Goal: Task Accomplishment & Management: Complete application form

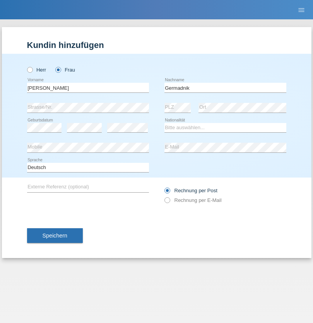
type input "Germadnik"
select select "CH"
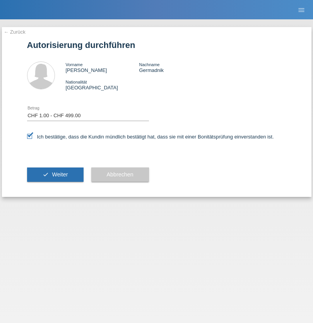
select select "1"
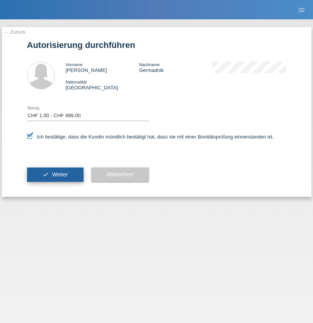
click at [55, 175] on span "Weiter" at bounding box center [60, 174] width 16 height 6
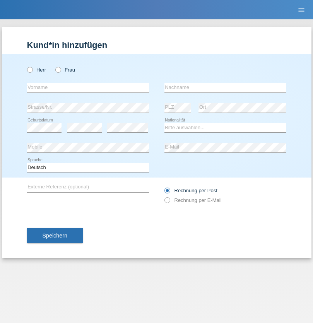
radio input "true"
click at [88, 87] on input "text" at bounding box center [88, 88] width 122 height 10
type input "Hujic"
click at [225, 87] on input "text" at bounding box center [225, 88] width 122 height 10
type input "[PERSON_NAME]"
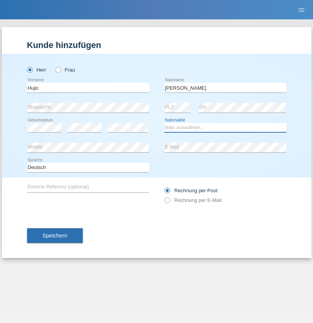
select select "CH"
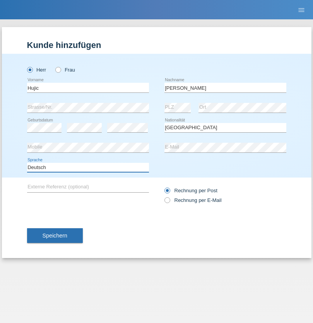
select select "en"
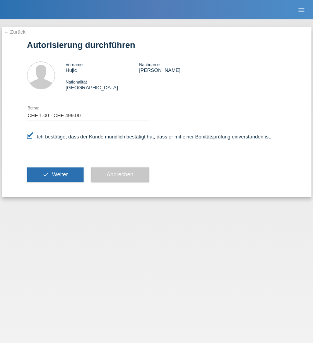
select select "1"
click at [55, 175] on span "Weiter" at bounding box center [60, 174] width 16 height 6
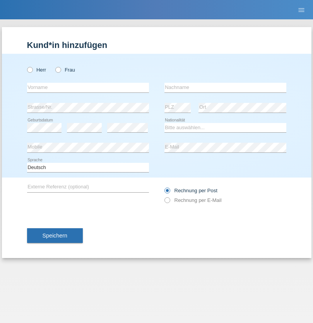
radio input "true"
click at [88, 87] on input "text" at bounding box center [88, 88] width 122 height 10
type input "Konstantins"
click at [225, 87] on input "text" at bounding box center [225, 88] width 122 height 10
type input "Trosins"
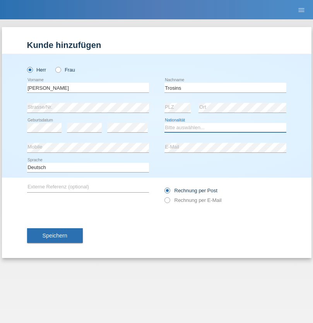
select select "LV"
select select "C"
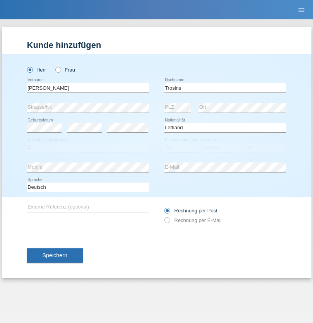
select select "01"
select select "02"
select select "2015"
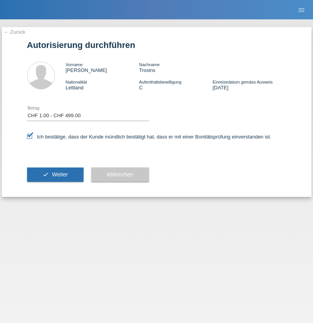
select select "1"
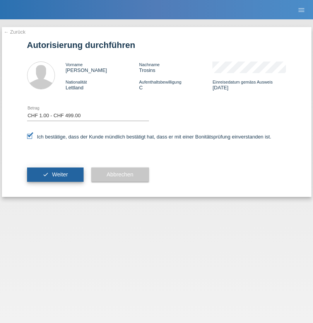
click at [55, 175] on span "Weiter" at bounding box center [60, 174] width 16 height 6
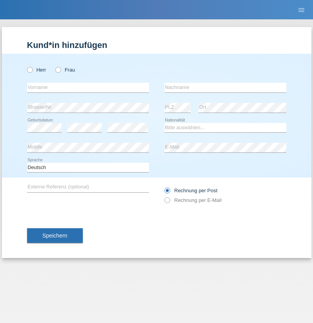
radio input "true"
click at [88, 87] on input "text" at bounding box center [88, 88] width 122 height 10
type input "David"
click at [225, 87] on input "text" at bounding box center [225, 88] width 122 height 10
type input "Senn"
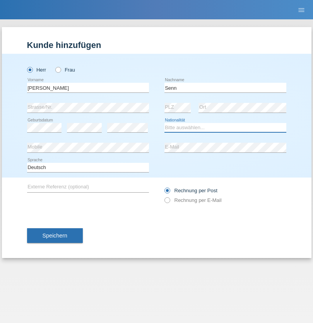
select select "CH"
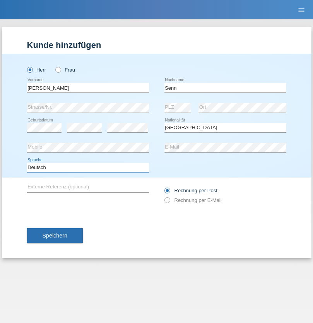
select select "en"
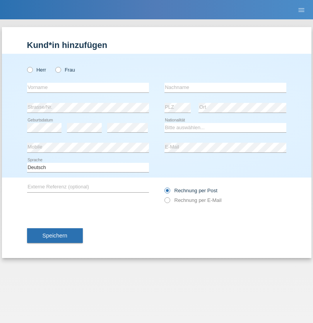
radio input "true"
click at [88, 87] on input "text" at bounding box center [88, 88] width 122 height 10
type input "[PERSON_NAME]"
click at [225, 87] on input "text" at bounding box center [225, 88] width 122 height 10
type input "Nemani"
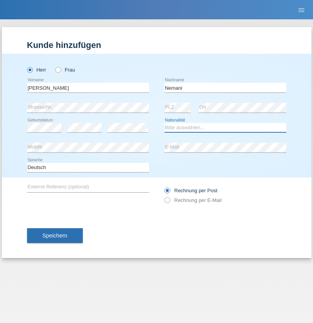
select select "AF"
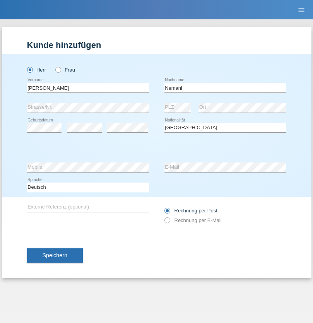
select select "C"
select select "02"
select select "01"
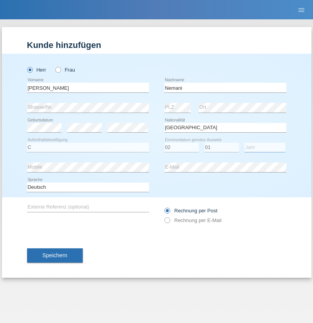
select select "2021"
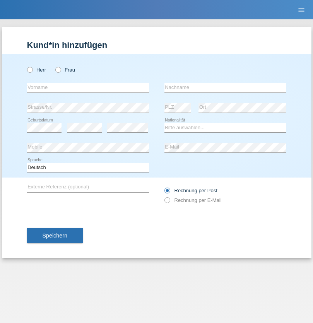
radio input "true"
click at [88, 87] on input "text" at bounding box center [88, 88] width 122 height 10
type input "Besart"
click at [225, 87] on input "text" at bounding box center [225, 88] width 122 height 10
type input "Emiri"
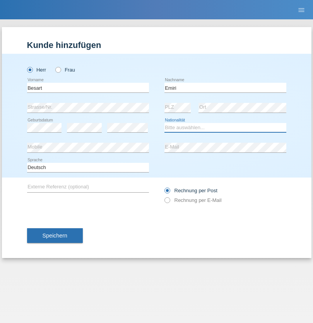
select select "XK"
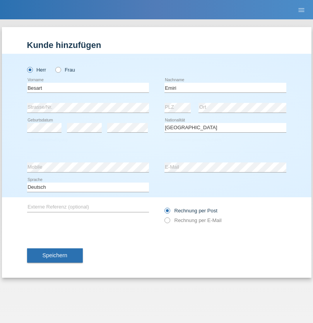
select select "C"
select select "04"
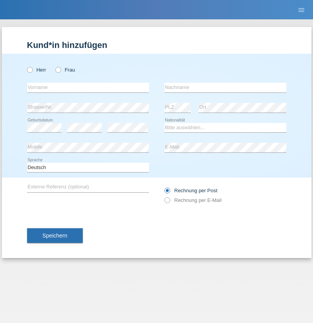
radio input "true"
click at [88, 87] on input "text" at bounding box center [88, 88] width 122 height 10
type input "Camille"
click at [225, 87] on input "text" at bounding box center [225, 88] width 122 height 10
type input "Jacquet"
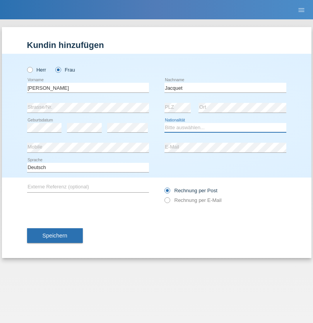
select select "CH"
radio input "true"
select select "DE"
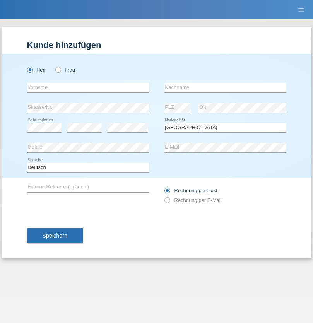
select select "C"
select select "07"
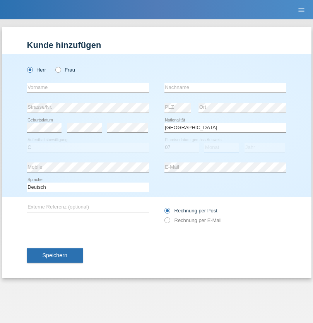
select select "11"
select select "1972"
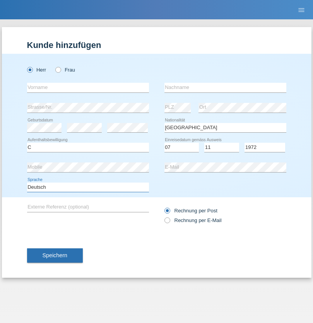
select select "en"
